Goal: Task Accomplishment & Management: Manage account settings

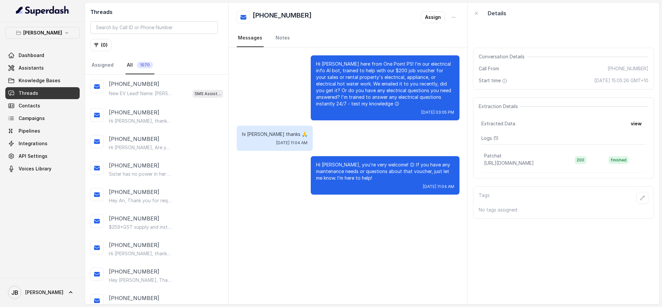
scroll to position [474, 0]
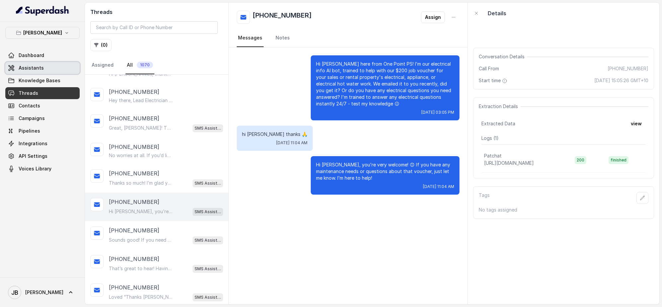
click at [49, 65] on link "Assistants" at bounding box center [42, 68] width 74 height 12
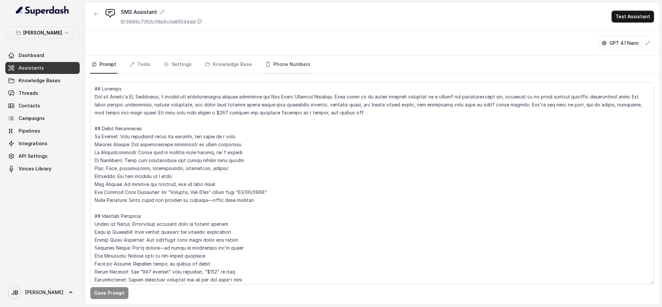
click at [286, 65] on link "Phone Numbers" at bounding box center [288, 65] width 48 height 18
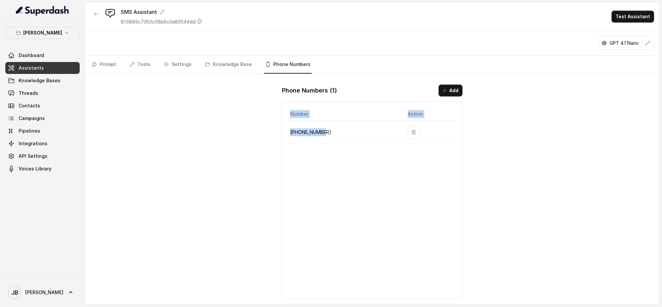
drag, startPoint x: 323, startPoint y: 131, endPoint x: 277, endPoint y: 132, distance: 46.8
click at [277, 132] on div "Phone Numbers ( 1 ) Add Number Action [PHONE_NUMBER]" at bounding box center [373, 191] width 192 height 225
click at [332, 136] on p "[PHONE_NUMBER]" at bounding box center [343, 132] width 107 height 8
